Goal: Information Seeking & Learning: Find specific page/section

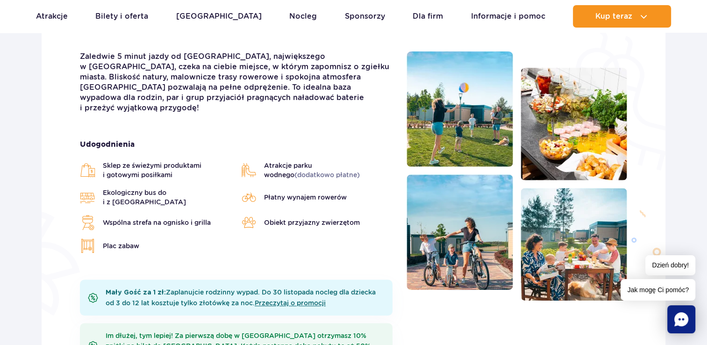
scroll to position [280, 0]
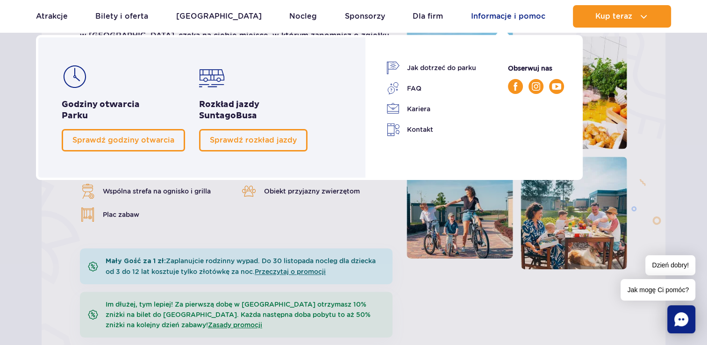
click at [498, 14] on link "Informacje i pomoc" at bounding box center [508, 16] width 74 height 22
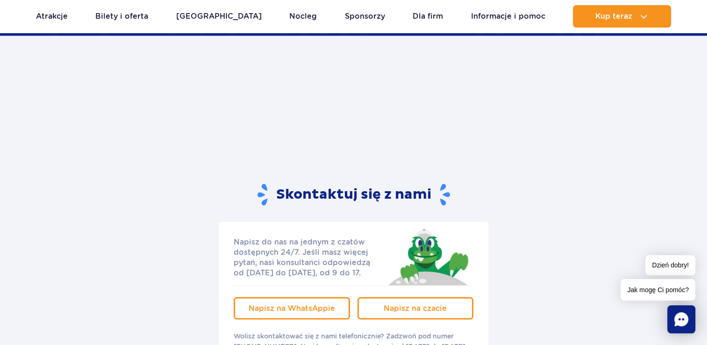
scroll to position [1776, 0]
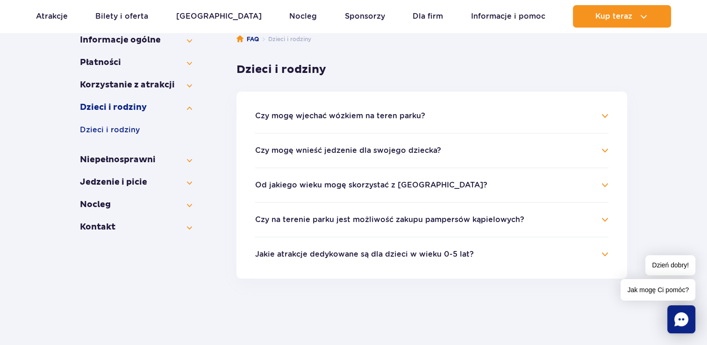
scroll to position [187, 0]
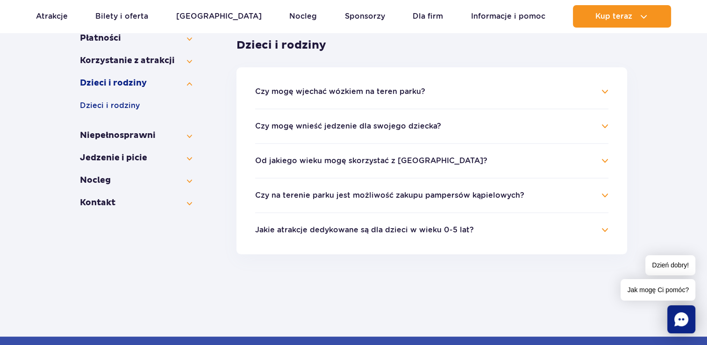
click at [370, 160] on button "Od jakiego wieku mogę skorzystać z [GEOGRAPHIC_DATA]?" at bounding box center [371, 161] width 232 height 8
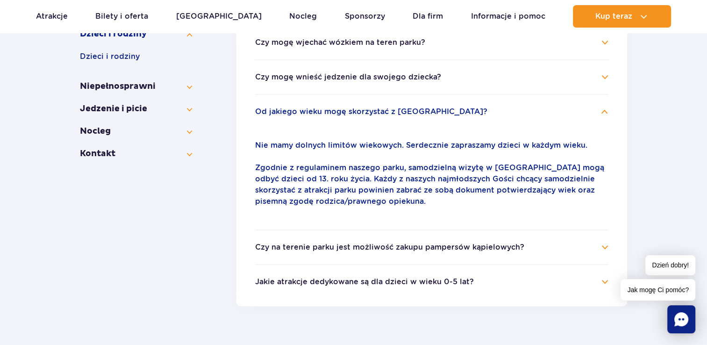
scroll to position [280, 0]
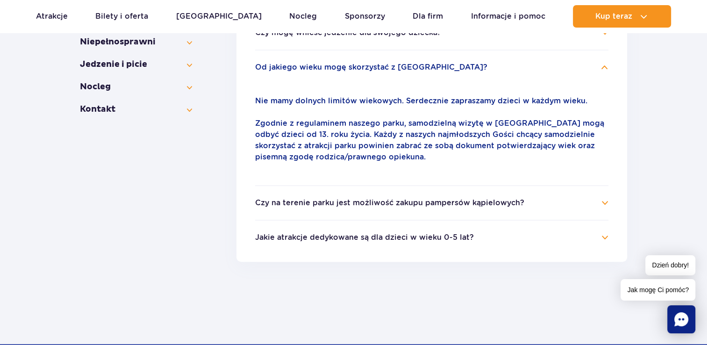
click at [398, 234] on button "Jakie atrakcje dedykowane są dla dzieci w wieku 0-5 lat?" at bounding box center [364, 237] width 219 height 8
